Goal: Task Accomplishment & Management: Manage account settings

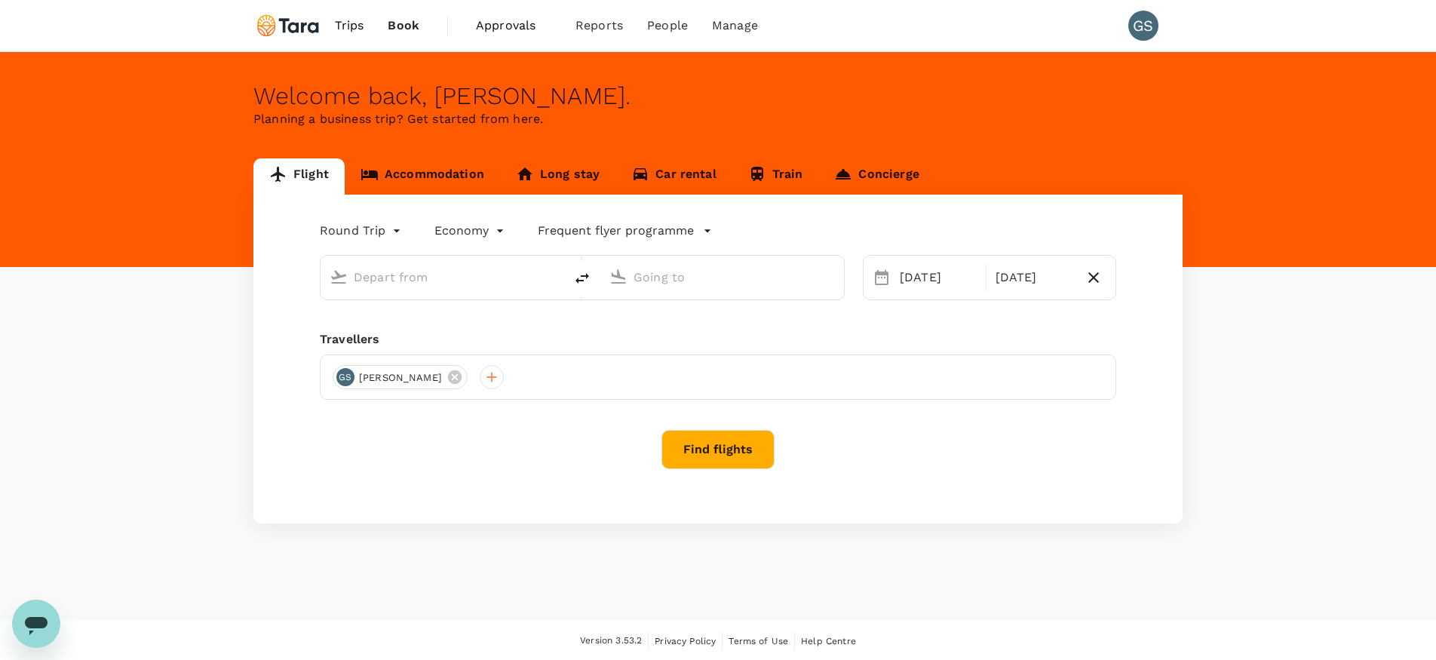
type input "[PERSON_NAME] Intl (MNL)"
type input "[PERSON_NAME] Intl (DVO)"
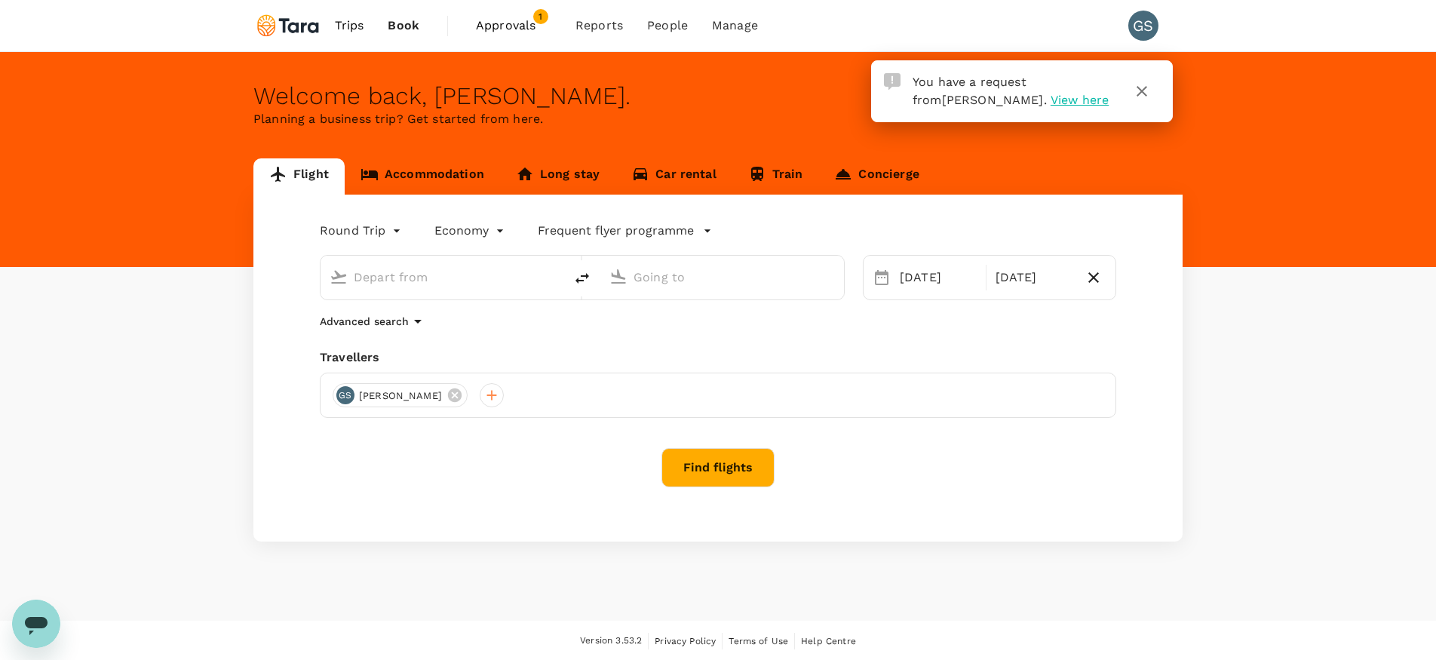
type input "[PERSON_NAME] Intl (MNL)"
type input "[PERSON_NAME] Intl (DVO)"
click at [500, 26] on span "Approvals" at bounding box center [513, 26] width 75 height 18
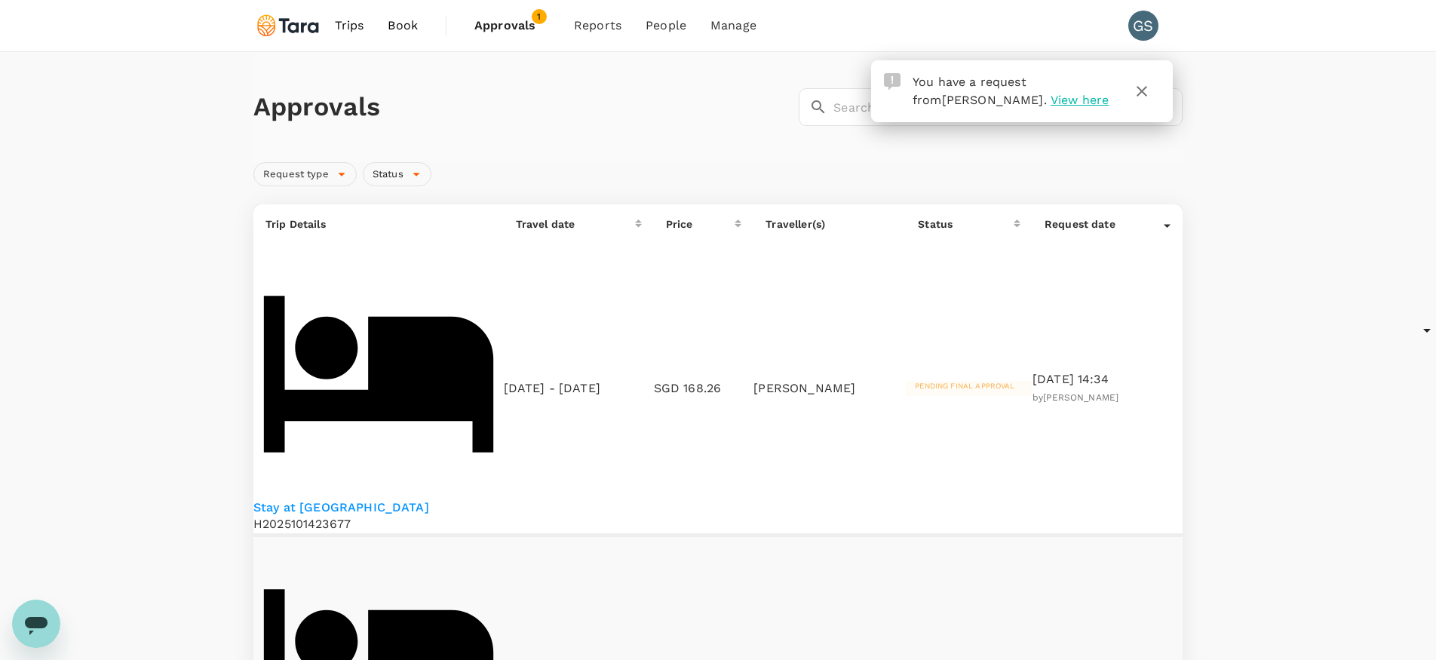
click at [354, 499] on p "Stay at [GEOGRAPHIC_DATA]" at bounding box center [378, 507] width 250 height 17
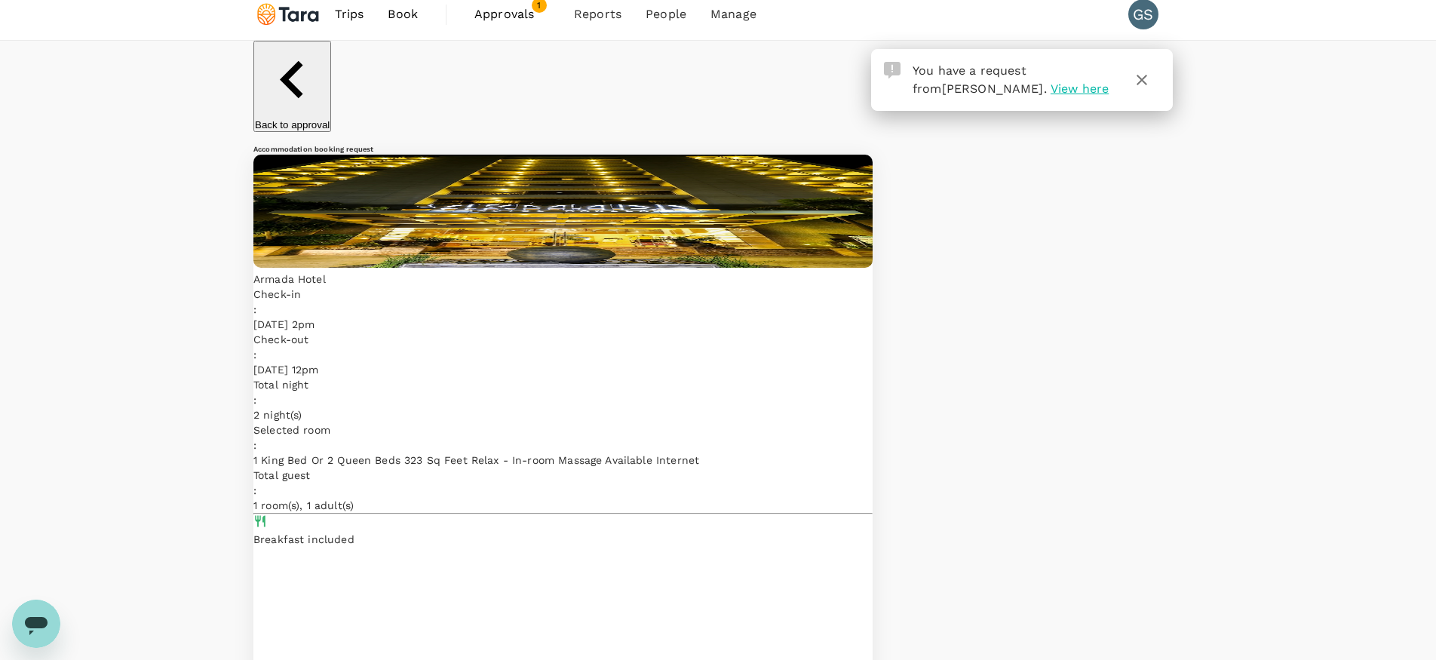
scroll to position [21, 0]
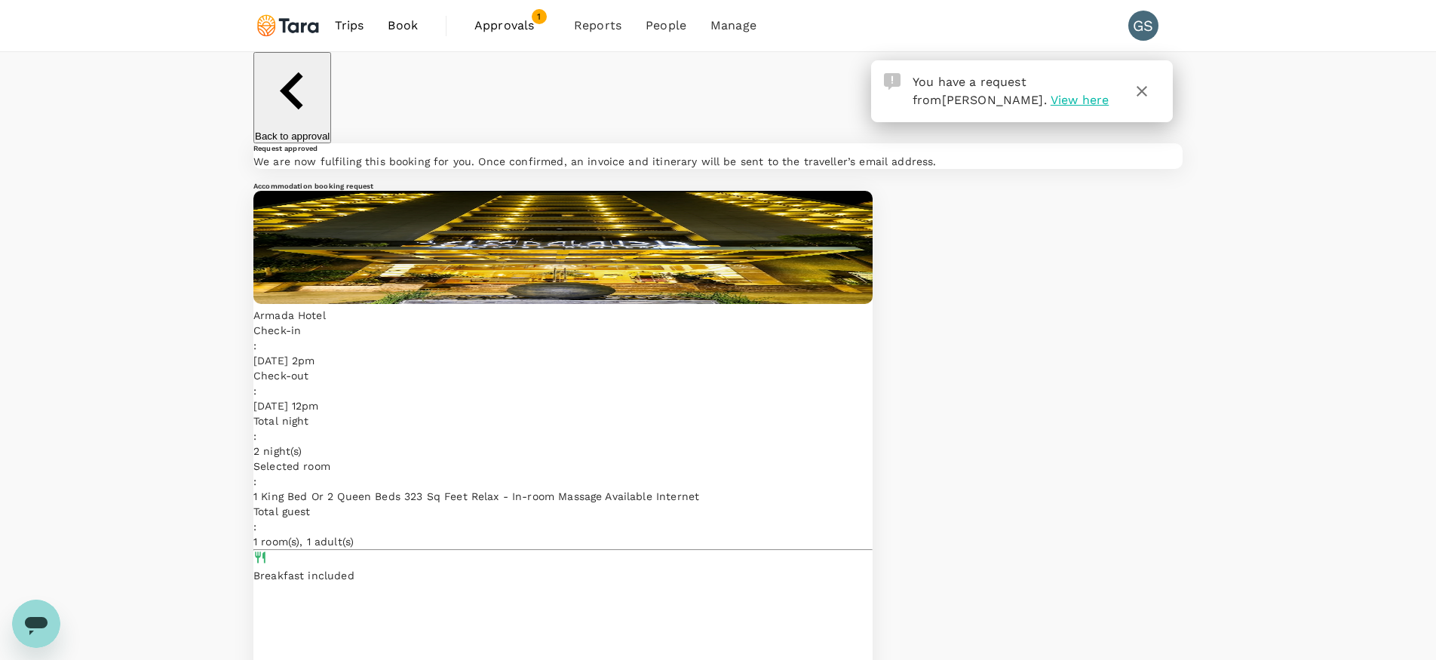
scroll to position [0, 0]
click at [1143, 90] on icon "button" at bounding box center [1141, 91] width 11 height 11
